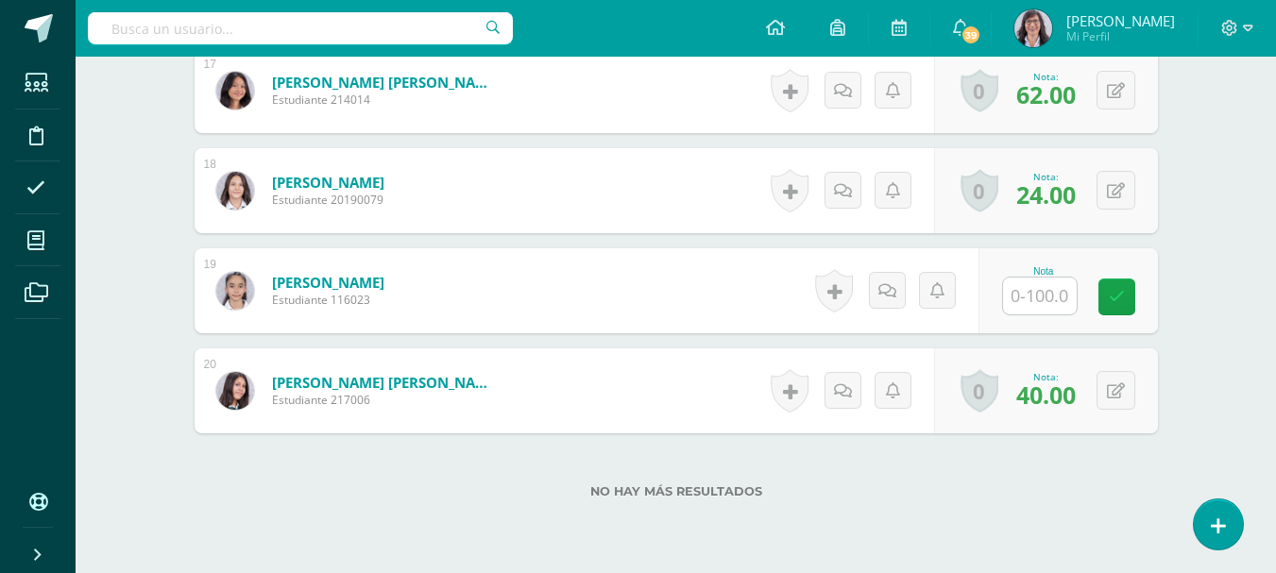
scroll to position [2175, 0]
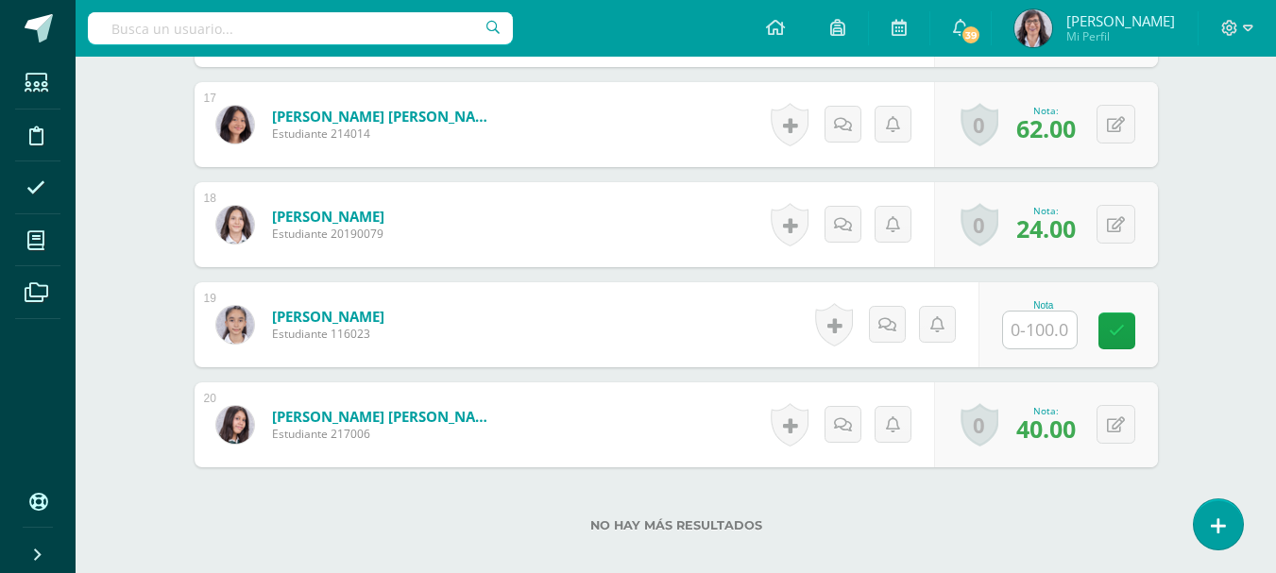
click at [1043, 338] on input "text" at bounding box center [1040, 330] width 74 height 37
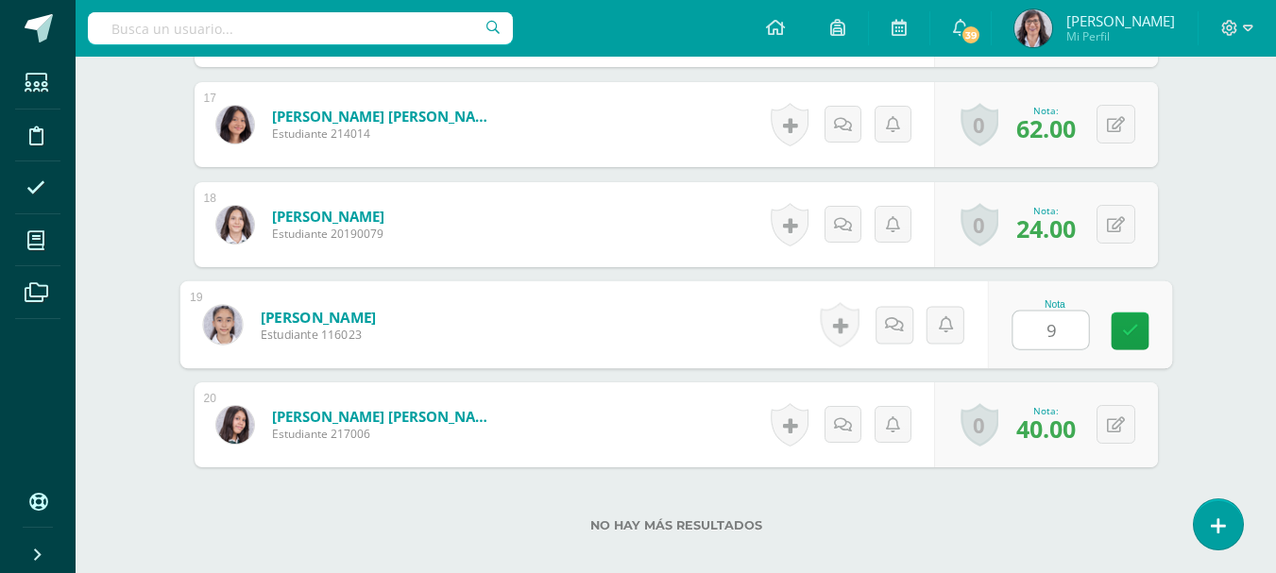
type input "92"
click at [1127, 324] on icon at bounding box center [1129, 331] width 17 height 16
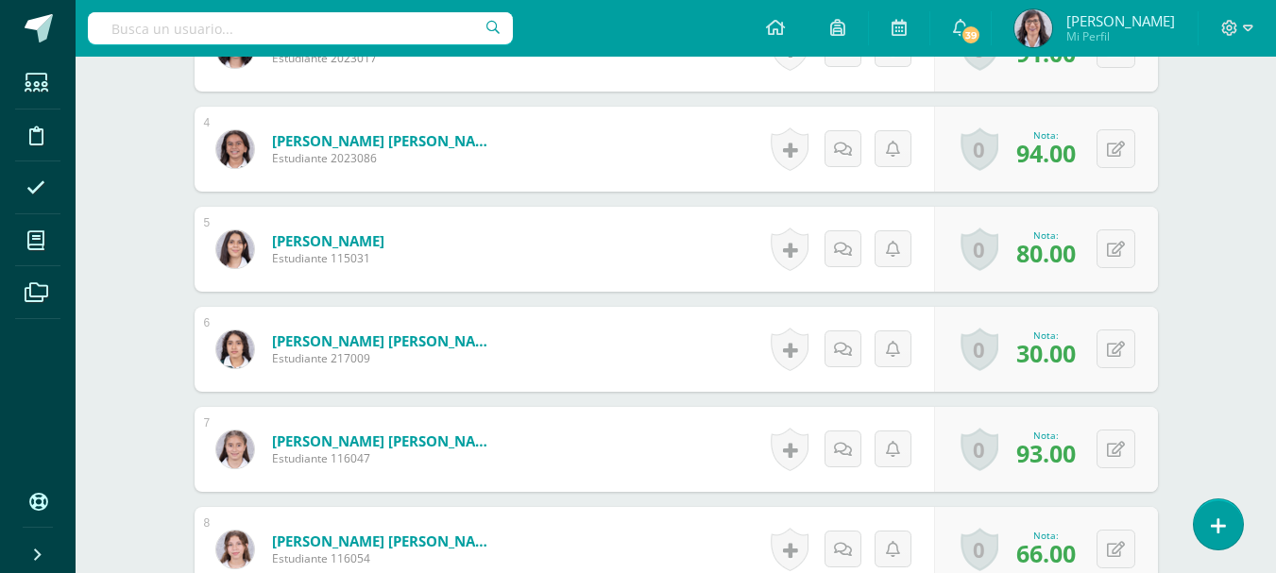
scroll to position [0, 0]
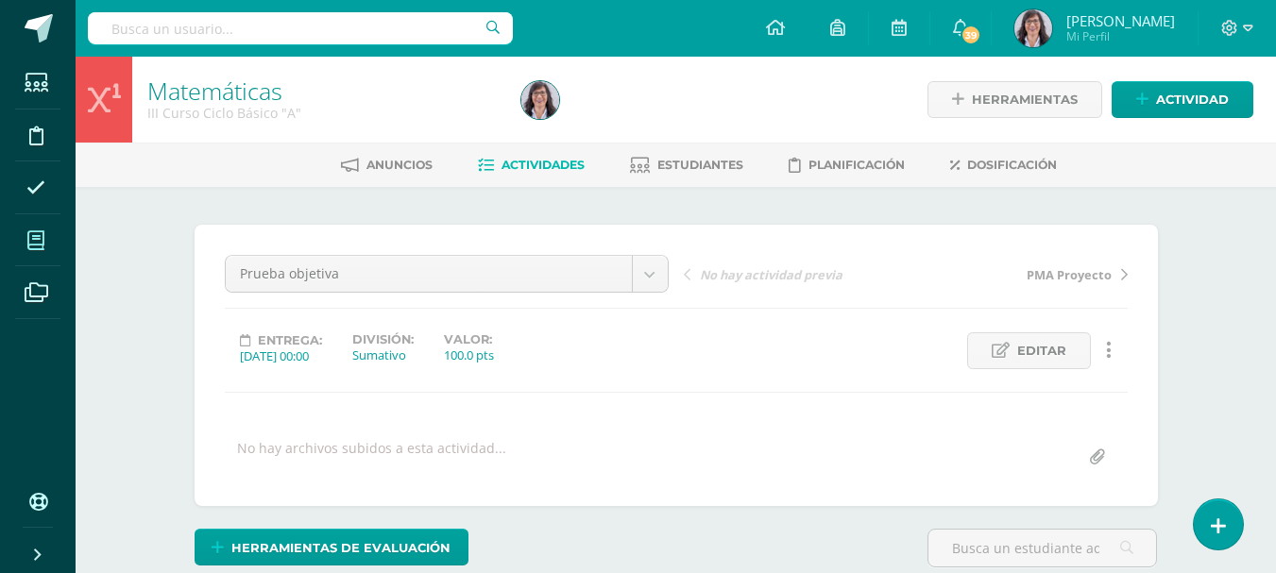
click at [34, 240] on icon at bounding box center [35, 240] width 17 height 19
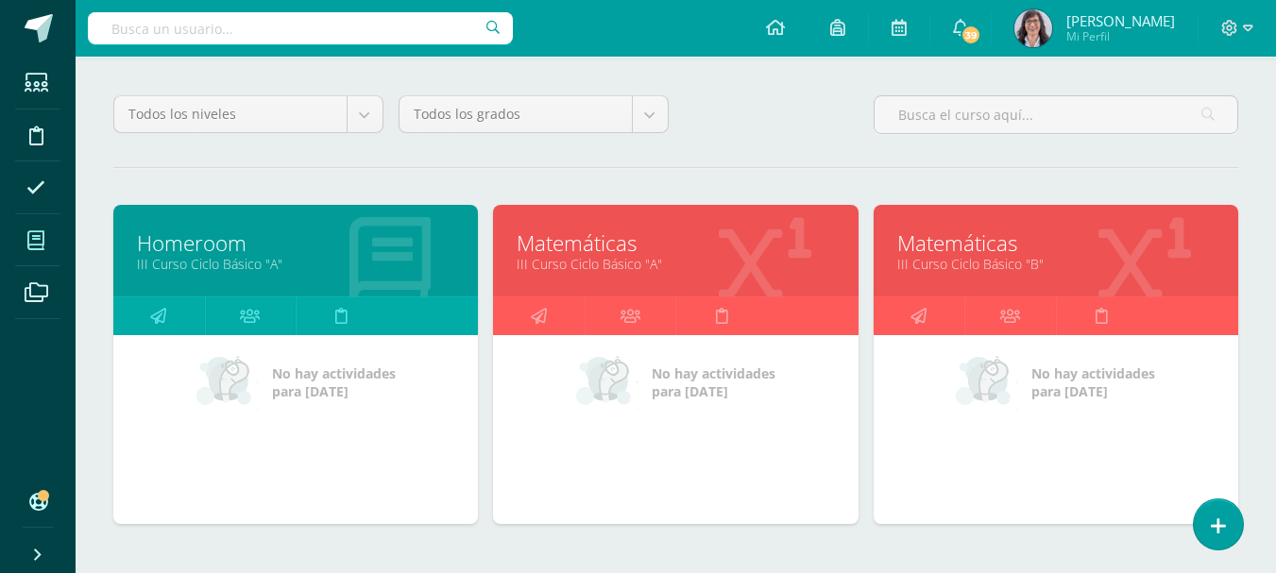
scroll to position [148, 0]
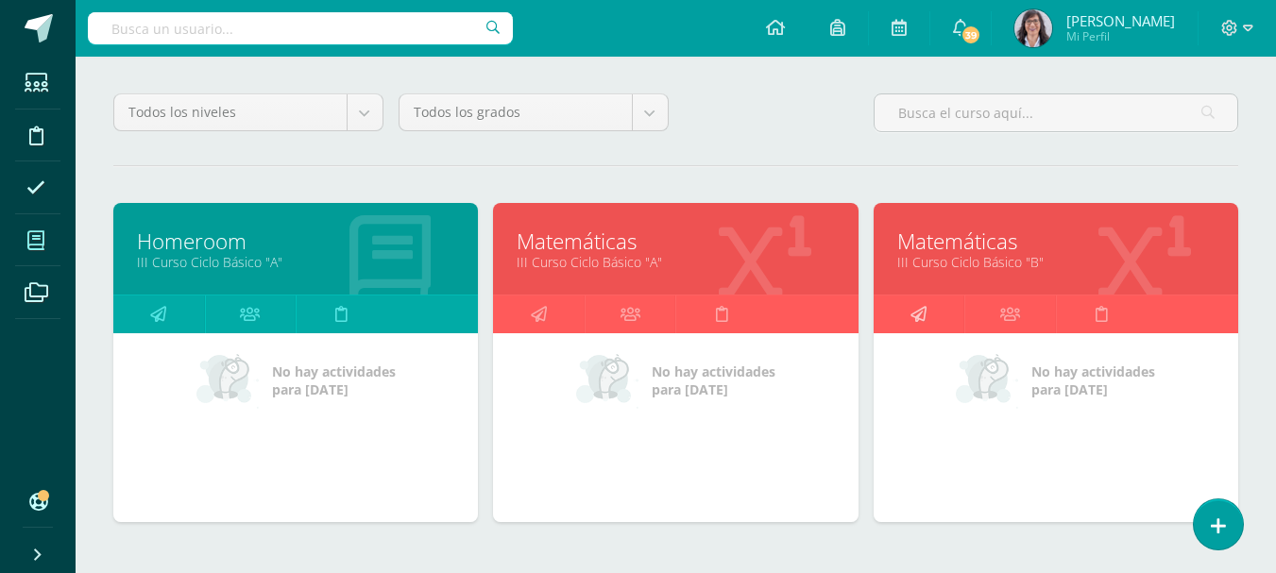
click at [920, 302] on icon at bounding box center [918, 314] width 16 height 37
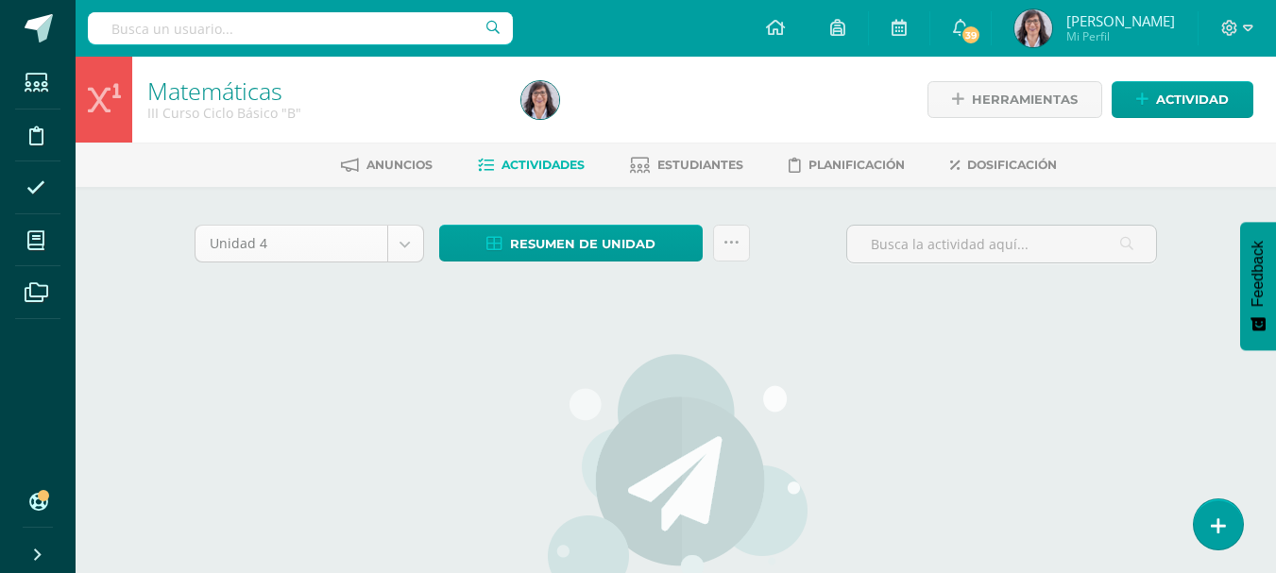
click at [398, 251] on body "Estudiantes Disciplina Asistencia Mis cursos Archivos Soporte Ayuda Reportar un…" at bounding box center [638, 405] width 1276 height 811
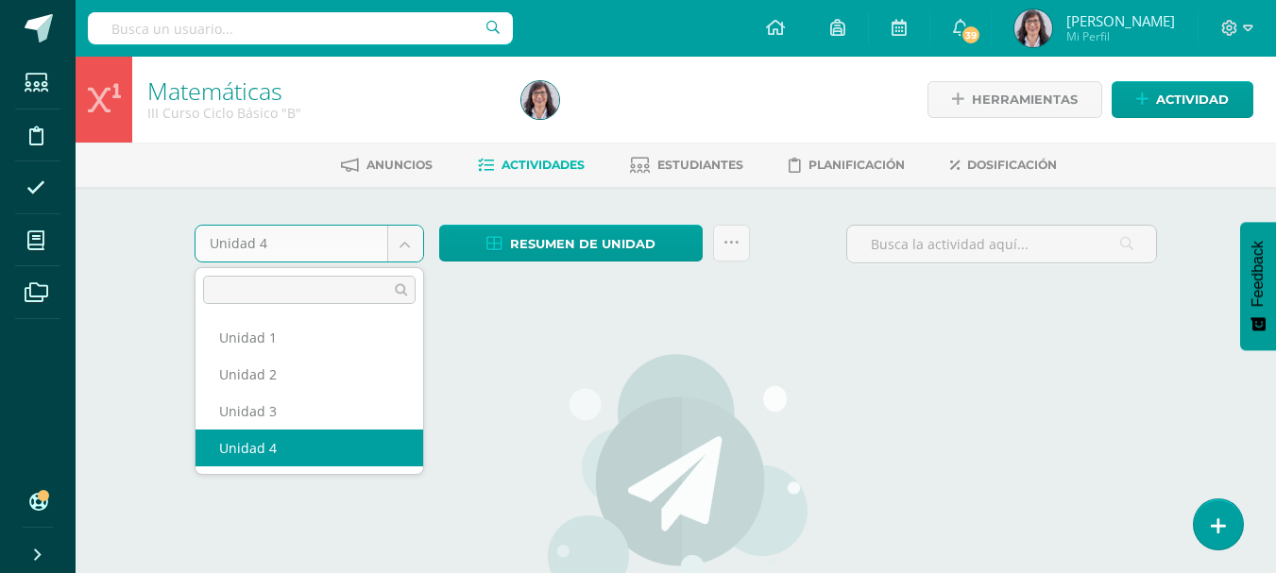
select select "Unidad 3"
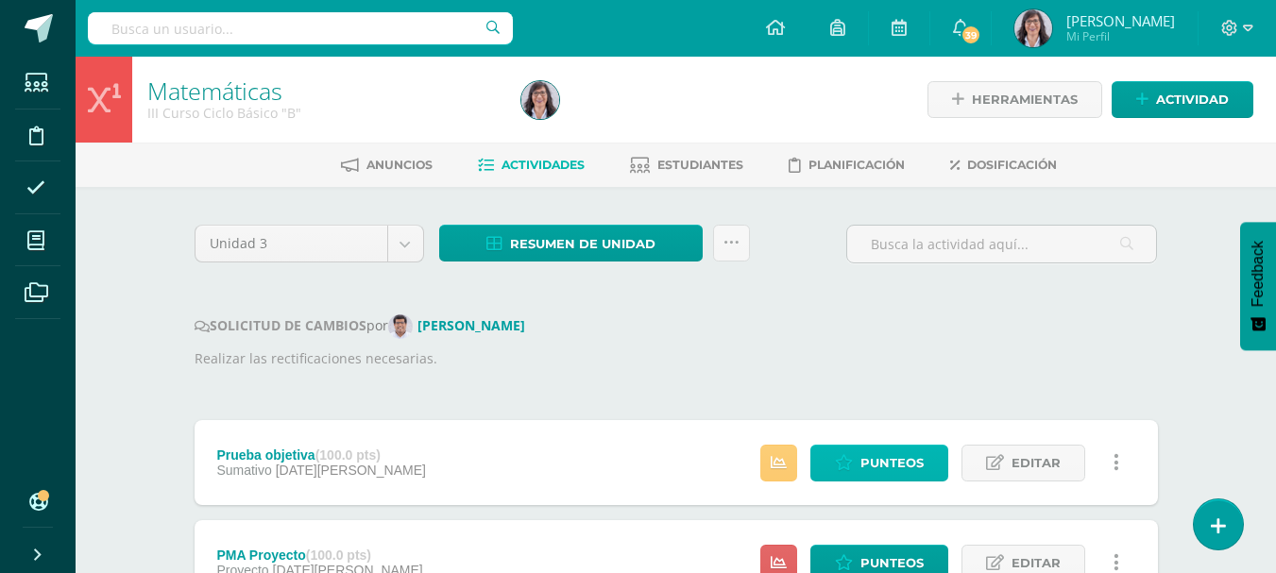
click at [879, 461] on span "Punteos" at bounding box center [891, 463] width 63 height 35
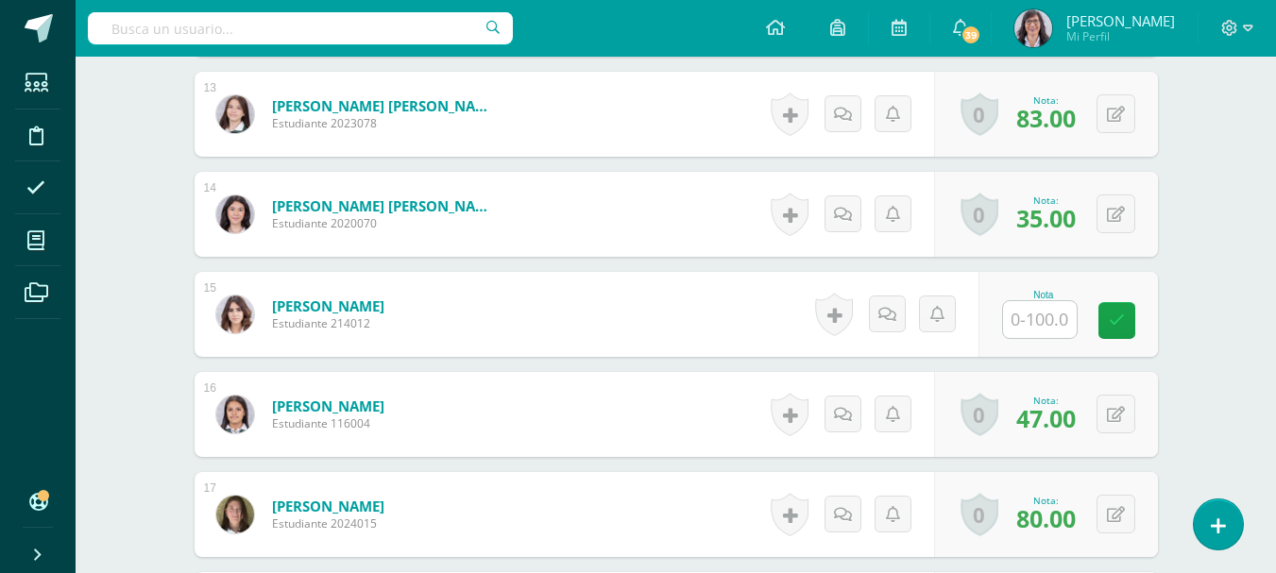
scroll to position [1787, 0]
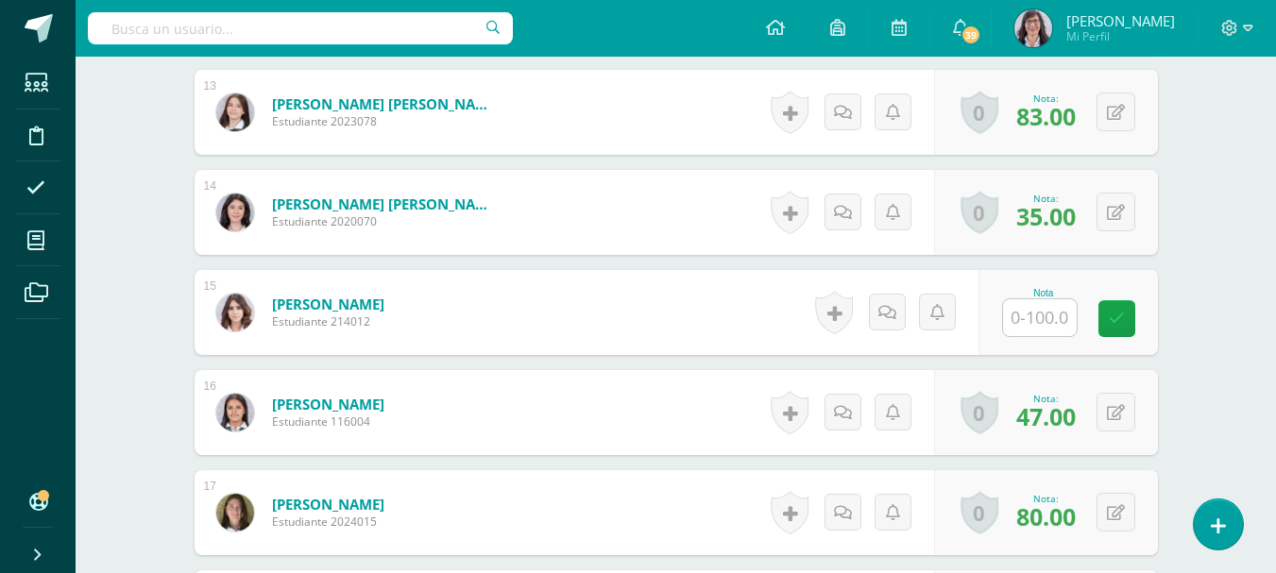
click at [1047, 318] on input "text" at bounding box center [1040, 317] width 74 height 37
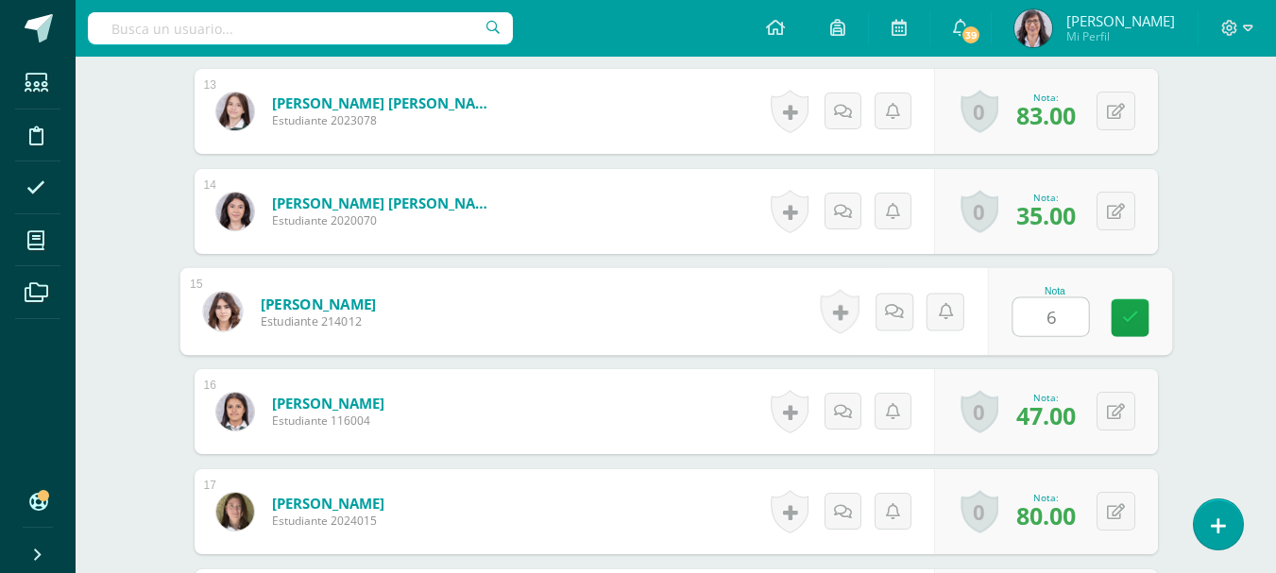
type input "68"
click at [1126, 319] on icon at bounding box center [1129, 318] width 17 height 16
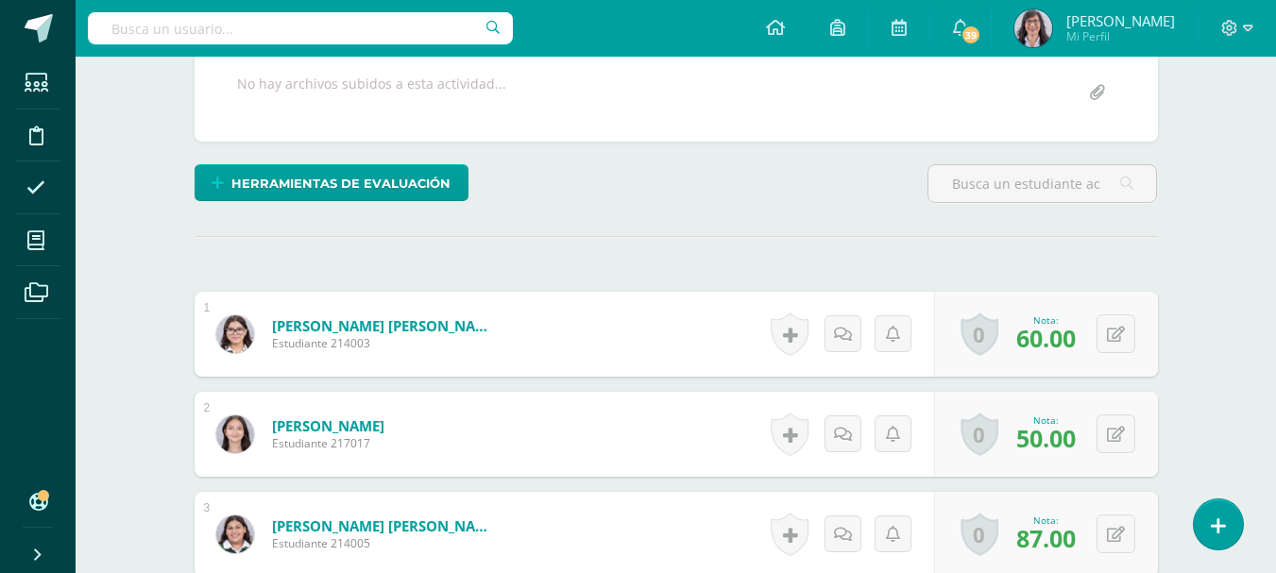
scroll to position [0, 0]
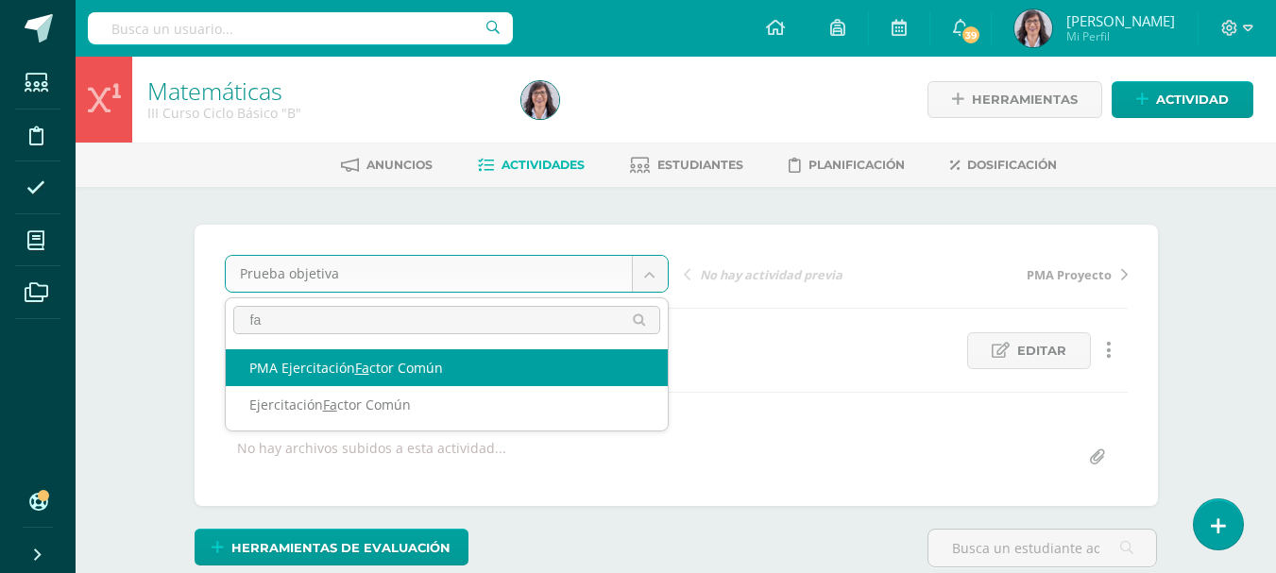
type input "f"
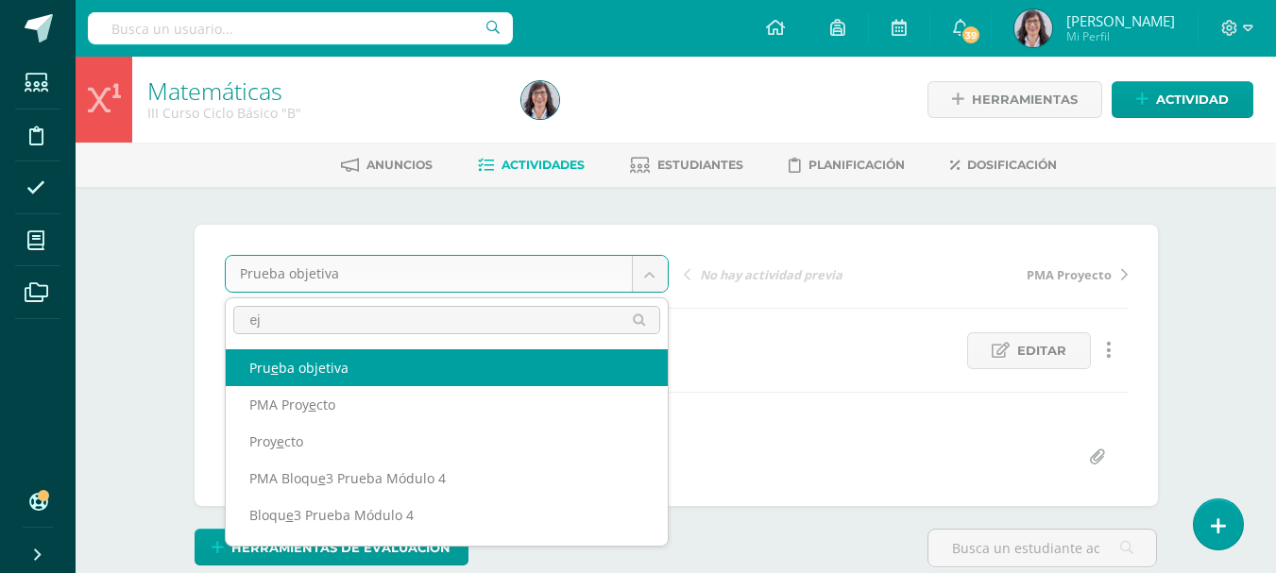
type input "e"
type input "p"
type input "cor"
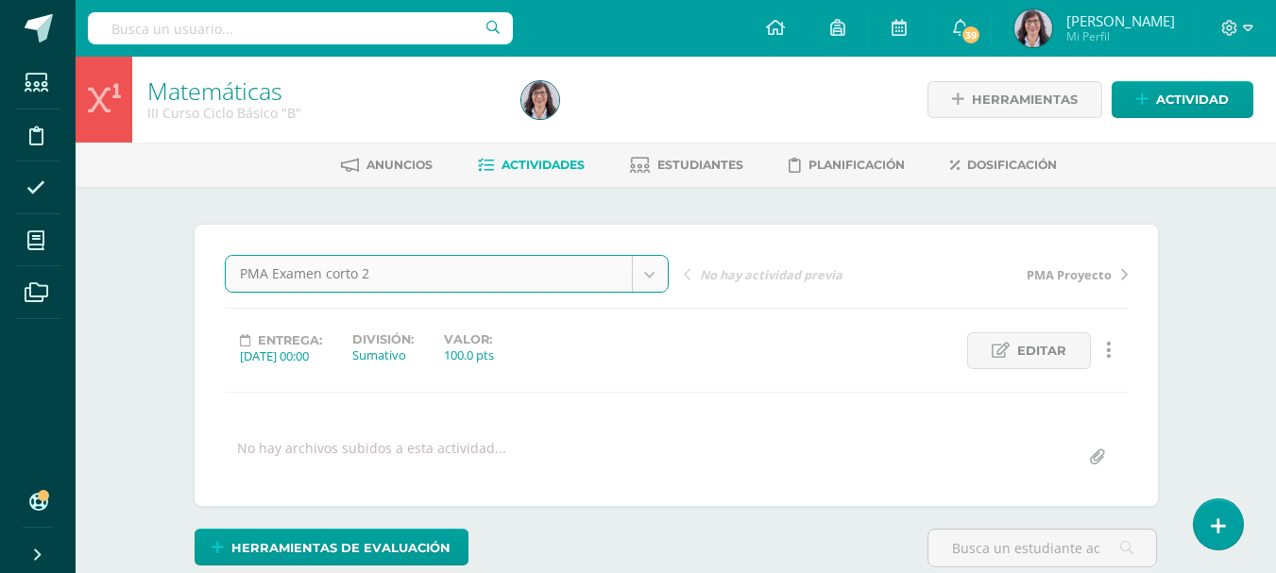
select select "/dashboard/teacher/grade-activity/256814/"
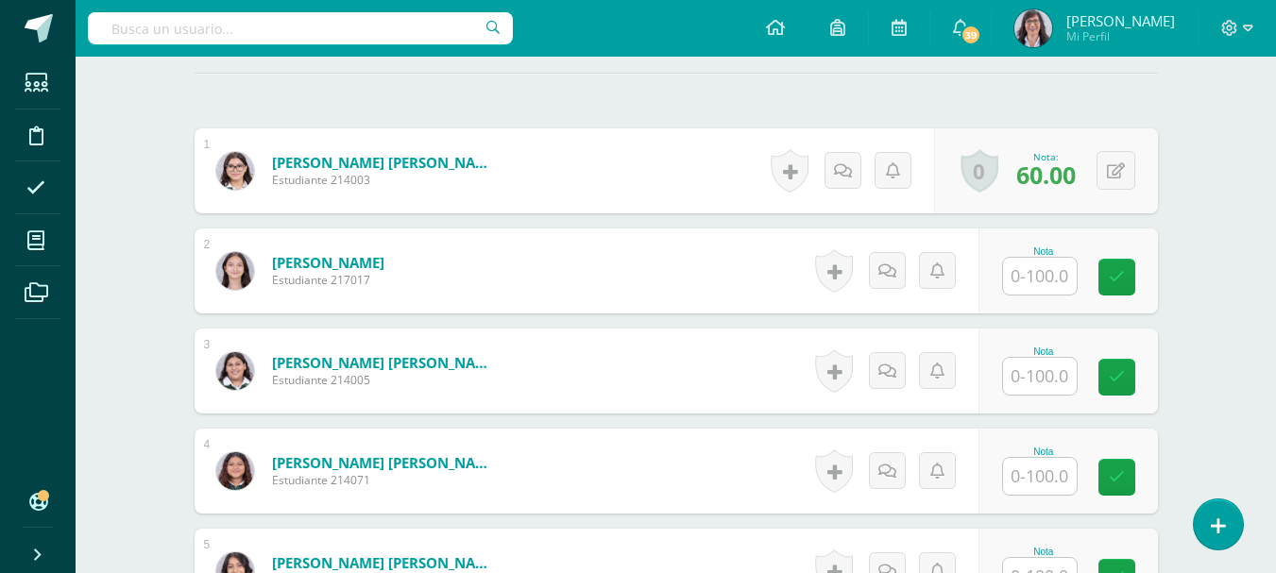
scroll to position [541, 0]
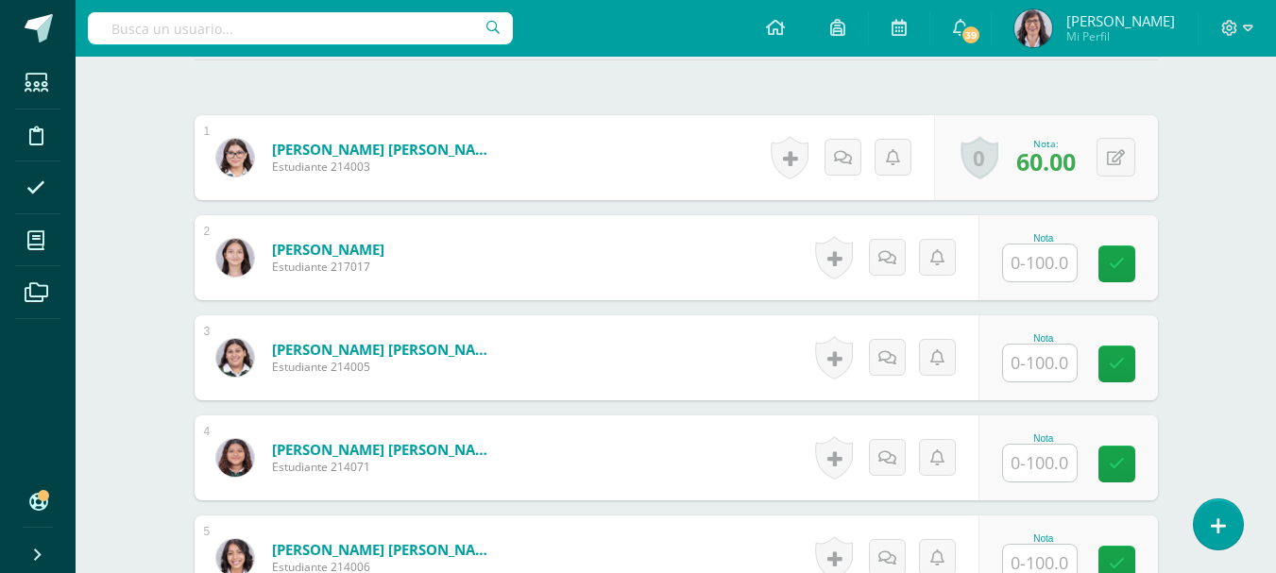
click at [1046, 470] on input "text" at bounding box center [1040, 463] width 74 height 37
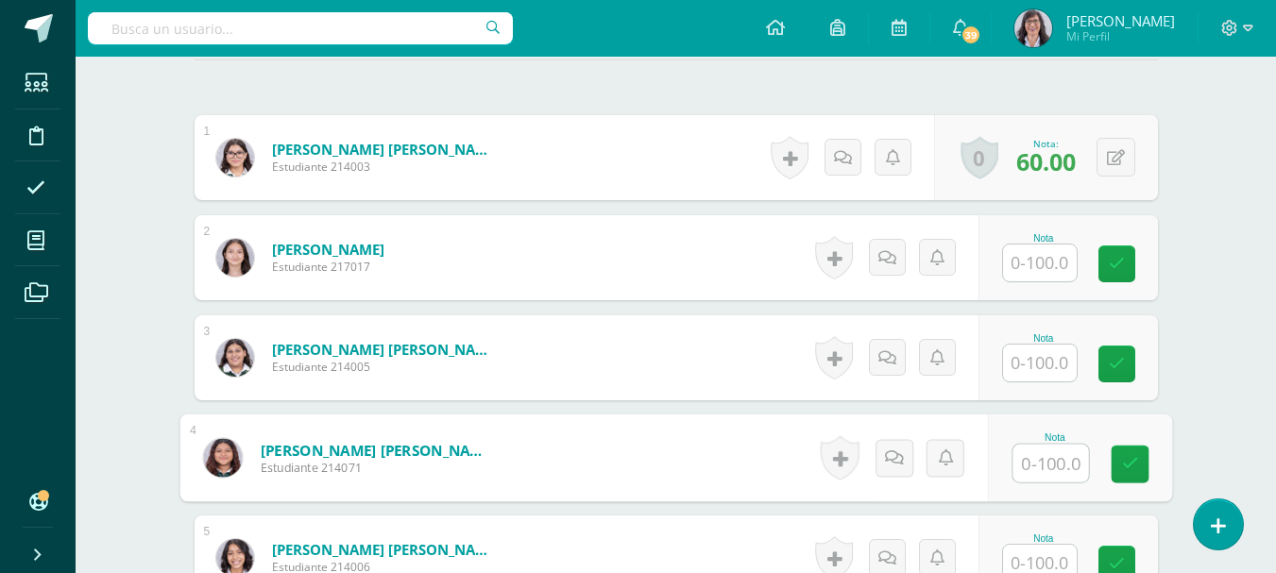
scroll to position [542, 0]
type input "76"
click at [1125, 465] on icon at bounding box center [1129, 463] width 17 height 16
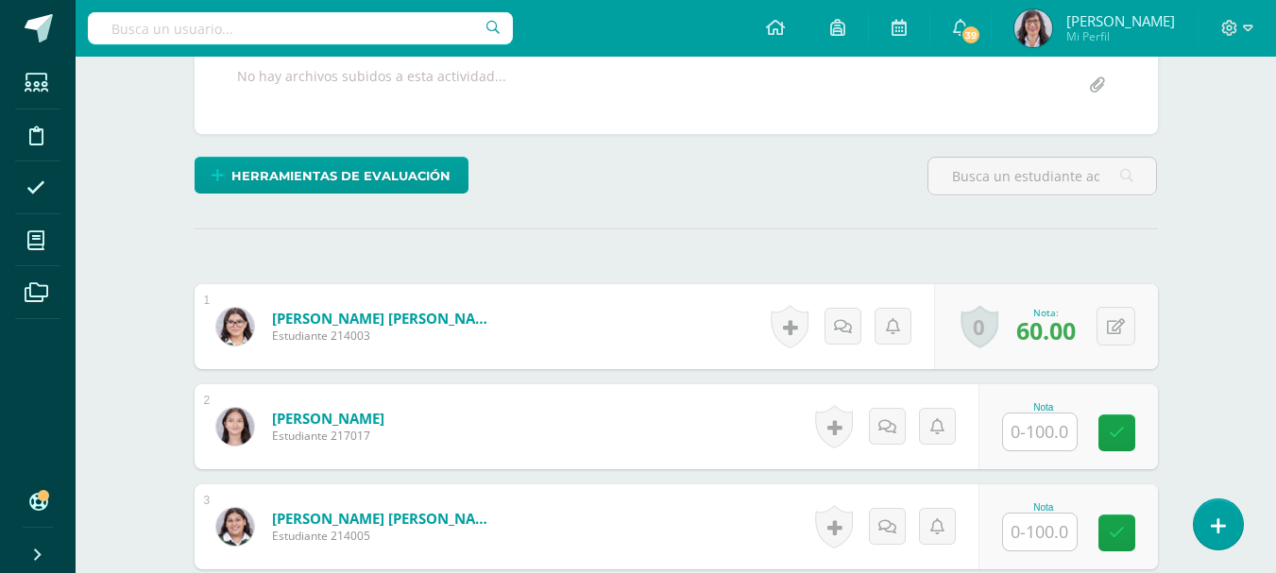
scroll to position [0, 0]
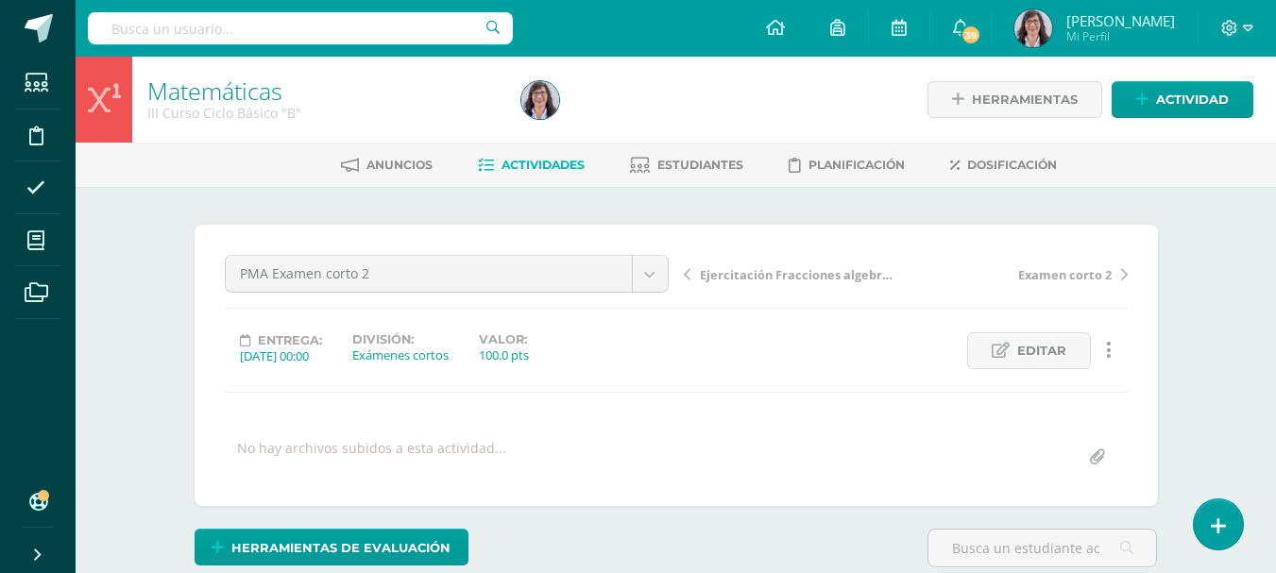
click at [541, 161] on span "Actividades" at bounding box center [542, 165] width 83 height 14
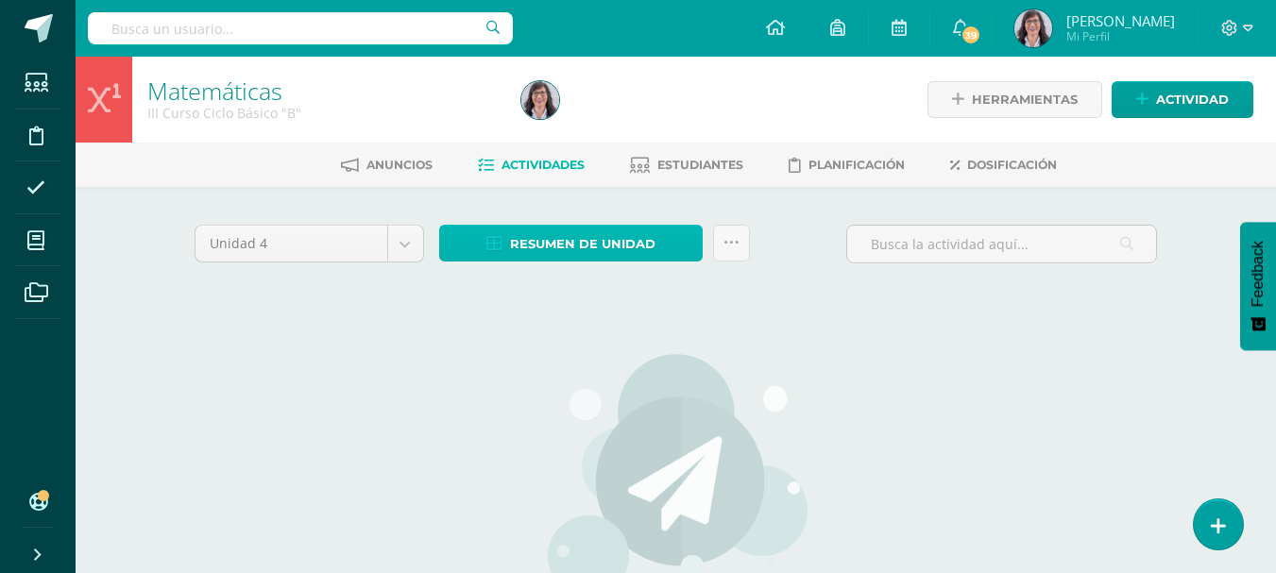
click at [609, 249] on span "Resumen de unidad" at bounding box center [582, 244] width 145 height 35
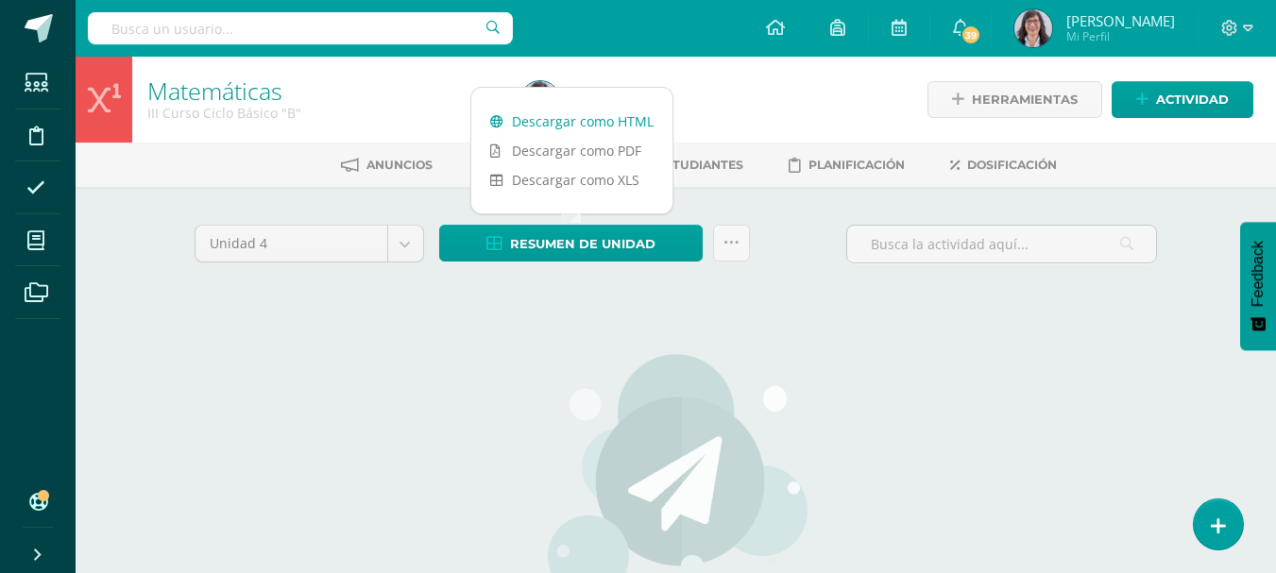
click at [587, 118] on link "Descargar como HTML" at bounding box center [571, 121] width 201 height 29
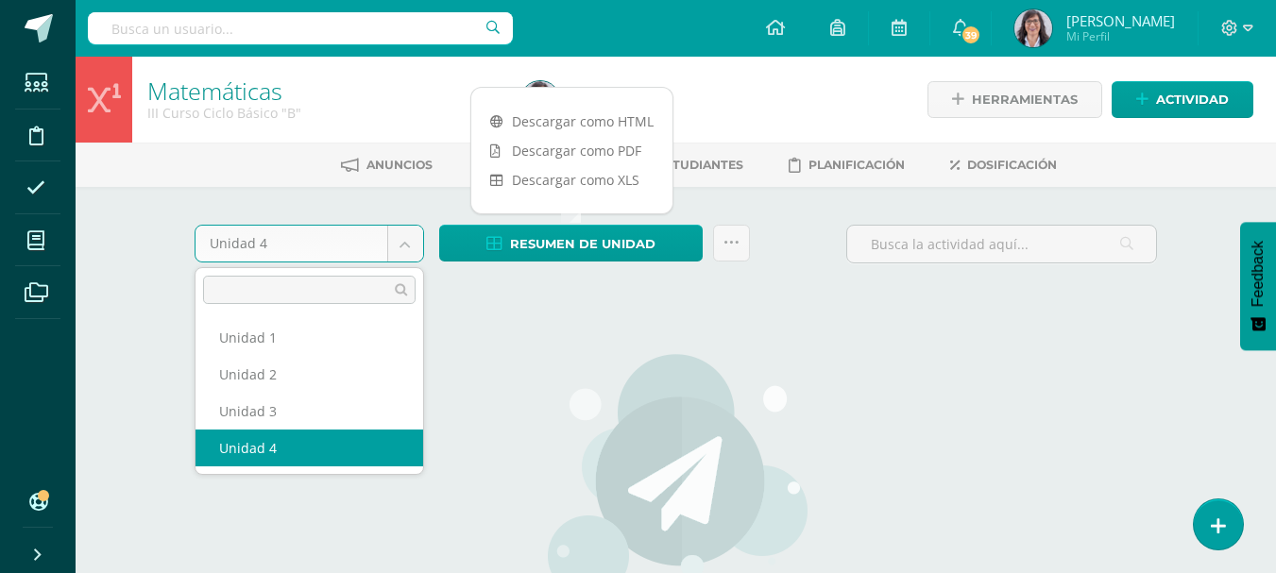
click at [398, 242] on body "Estudiantes Disciplina Asistencia Mis cursos Archivos Soporte Ayuda Reportar un…" at bounding box center [638, 405] width 1276 height 811
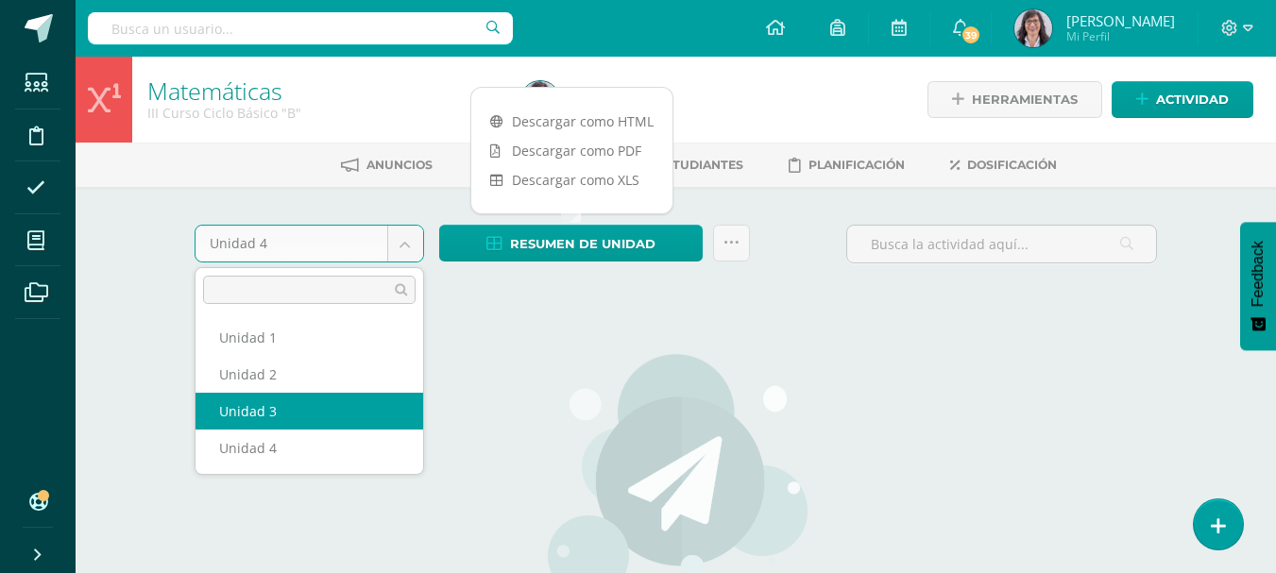
select select "Unidad 3"
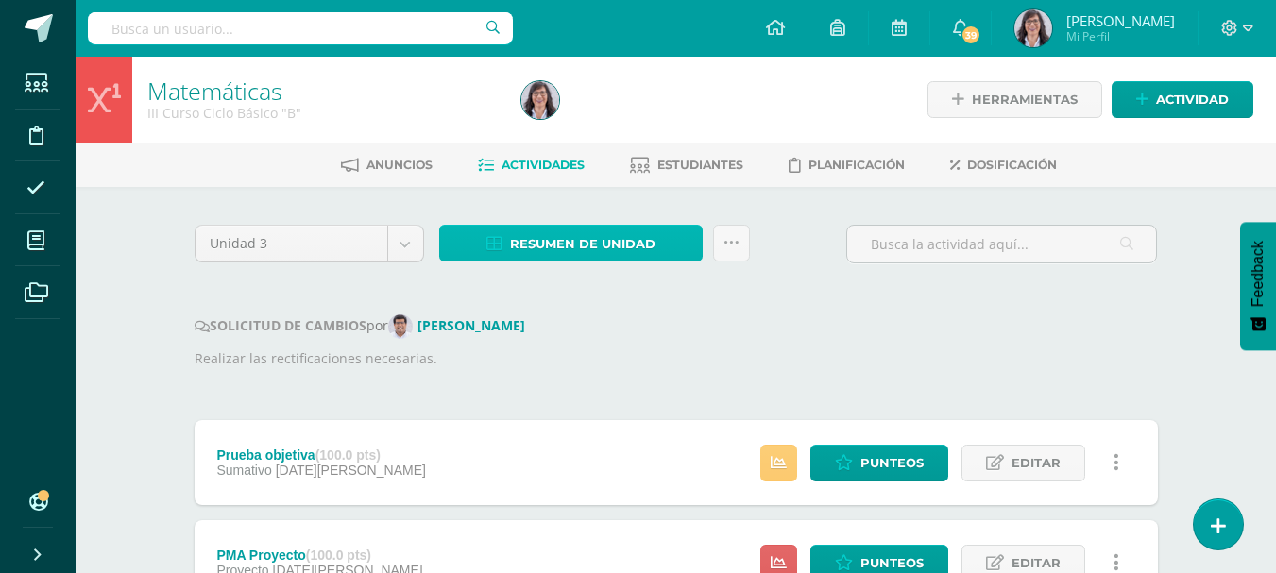
click at [575, 242] on span "Resumen de unidad" at bounding box center [582, 244] width 145 height 35
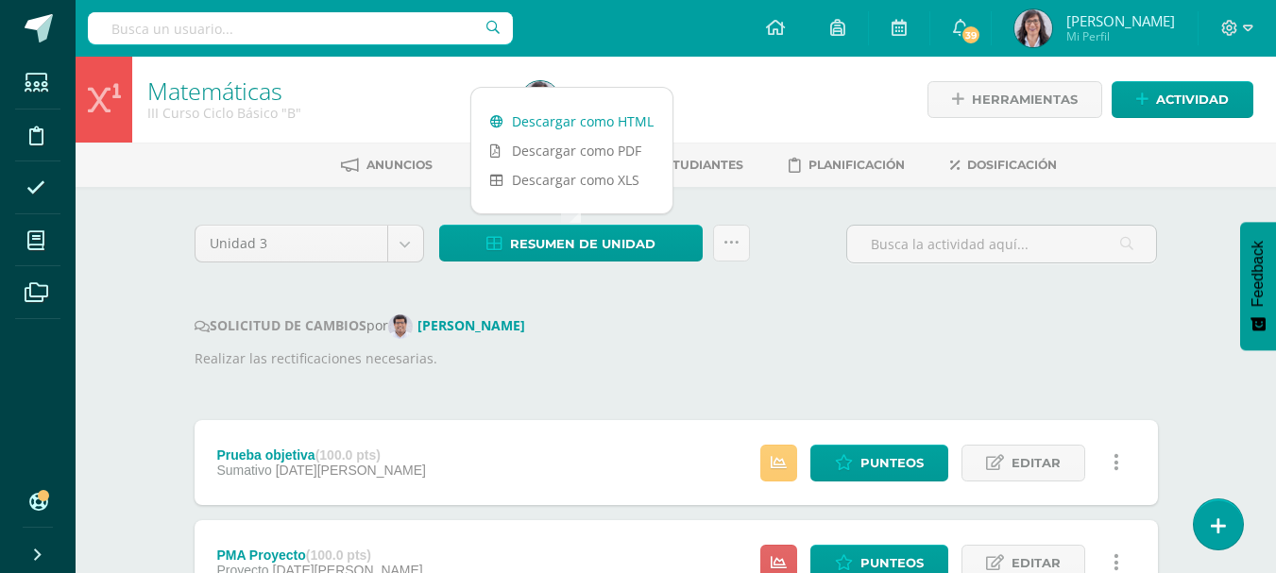
click at [565, 121] on link "Descargar como HTML" at bounding box center [571, 121] width 201 height 29
click at [584, 123] on link "Descargar como HTML" at bounding box center [571, 121] width 201 height 29
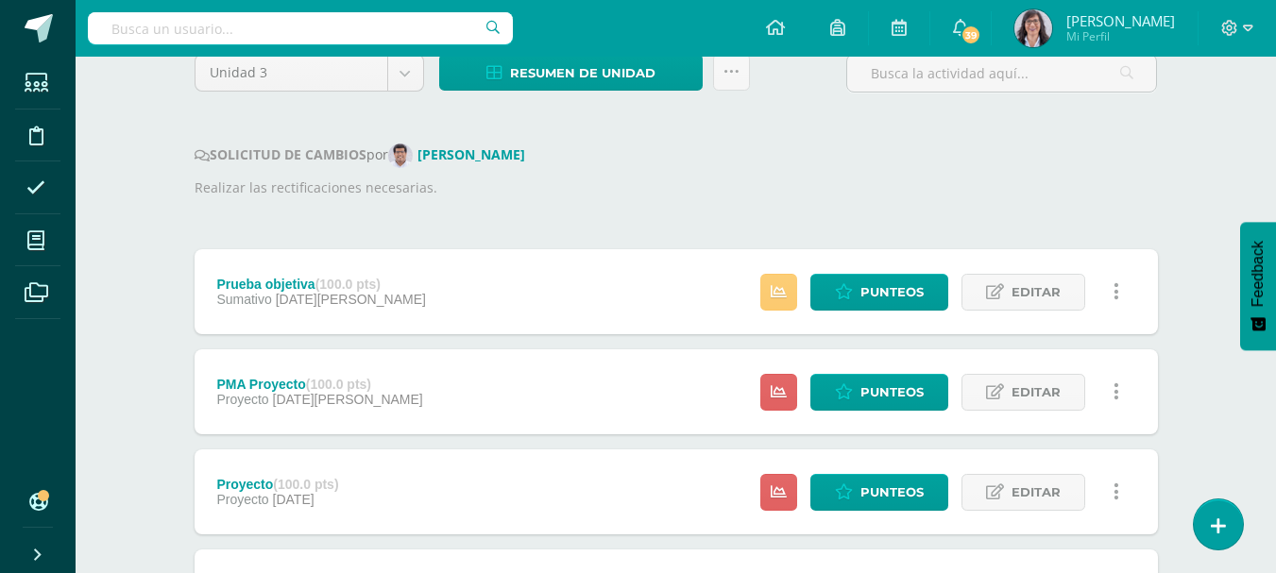
scroll to position [211, 0]
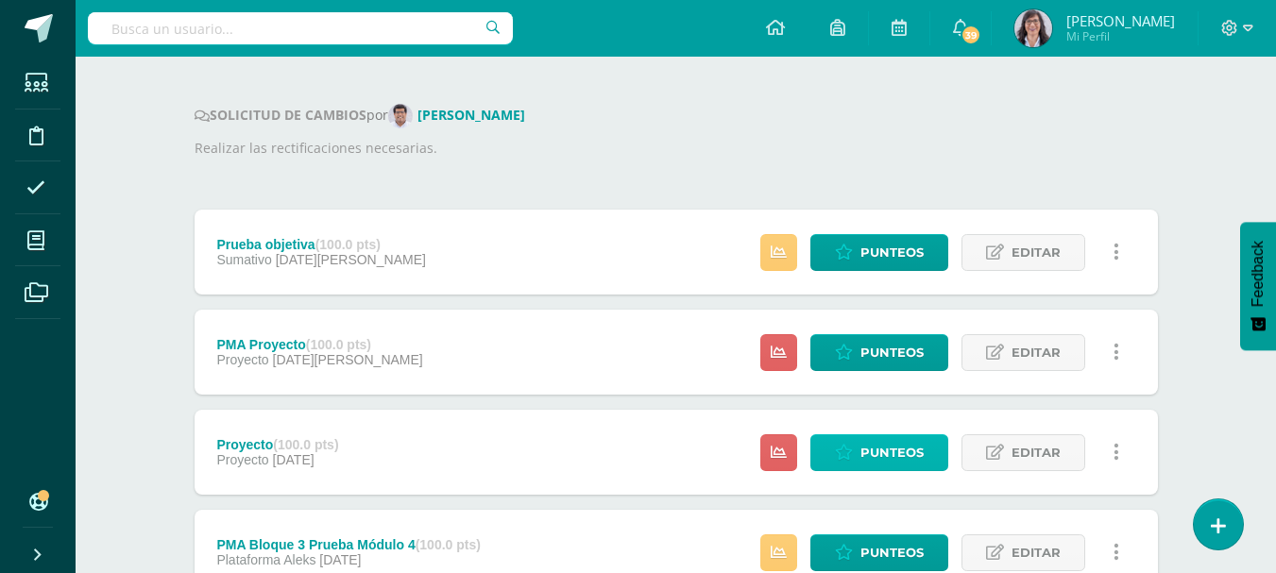
click at [881, 449] on span "Punteos" at bounding box center [891, 452] width 63 height 35
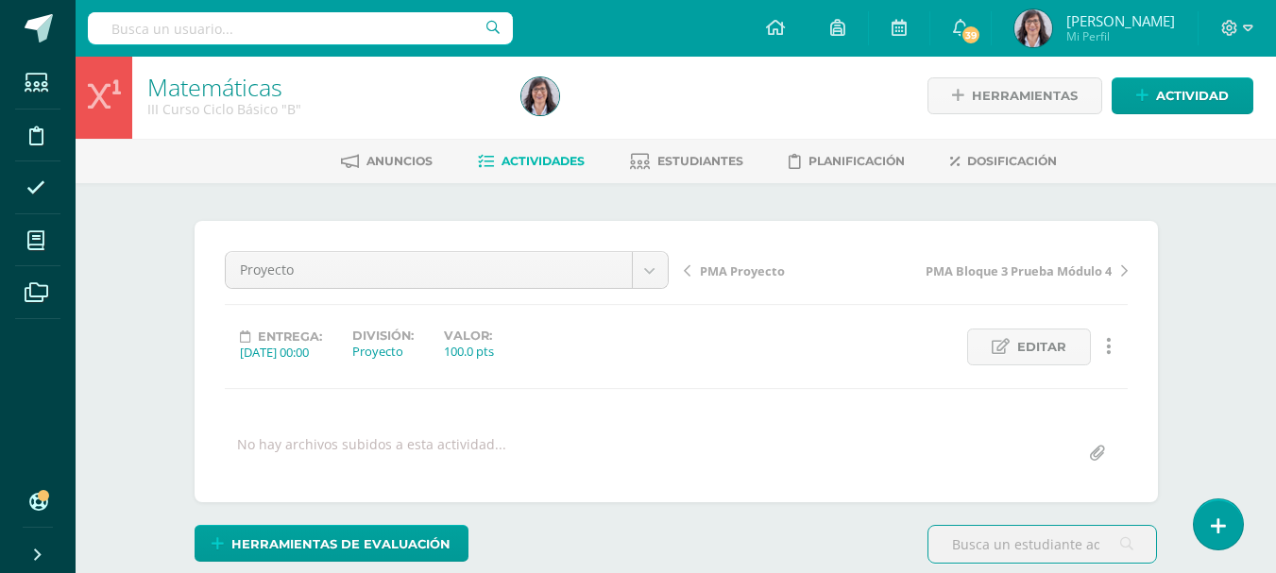
scroll to position [5, 0]
